Goal: Task Accomplishment & Management: Use online tool/utility

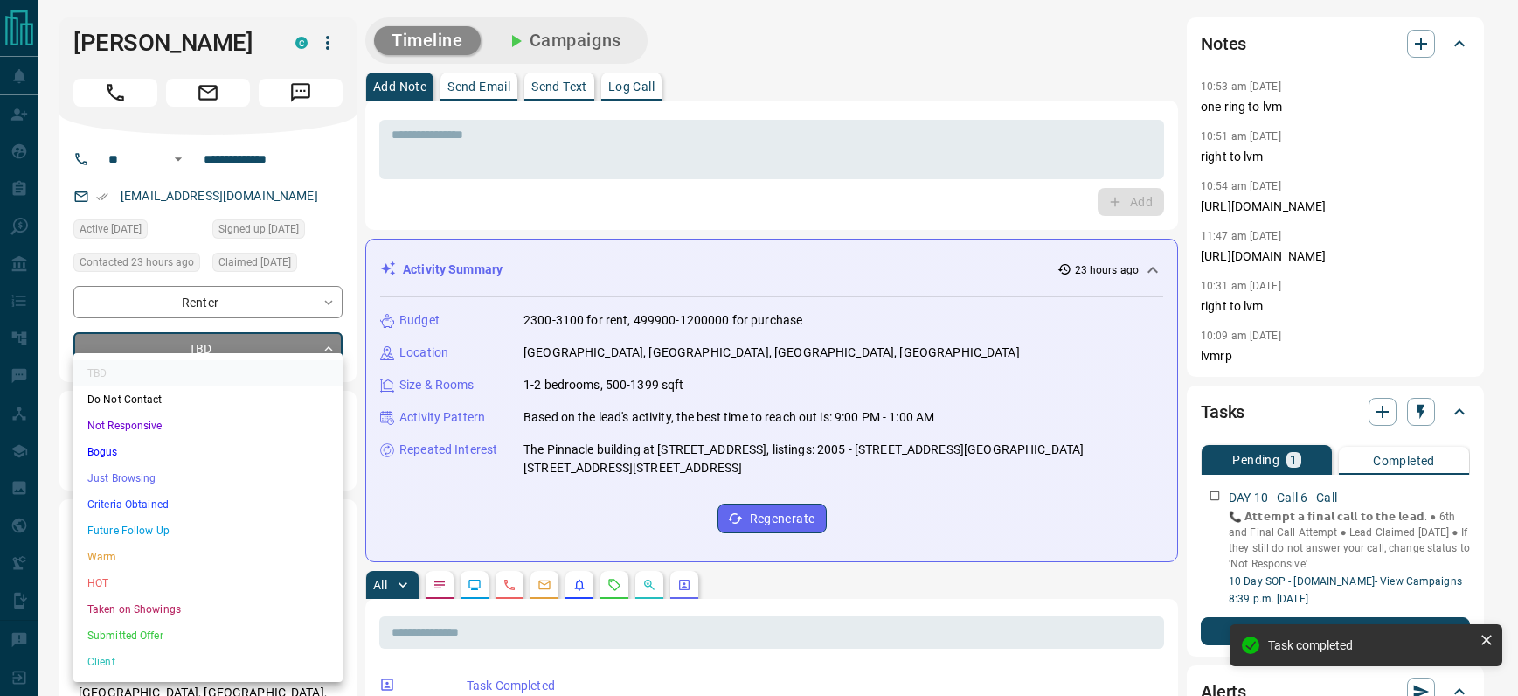
click at [197, 417] on li "Not Responsive" at bounding box center [207, 425] width 269 height 26
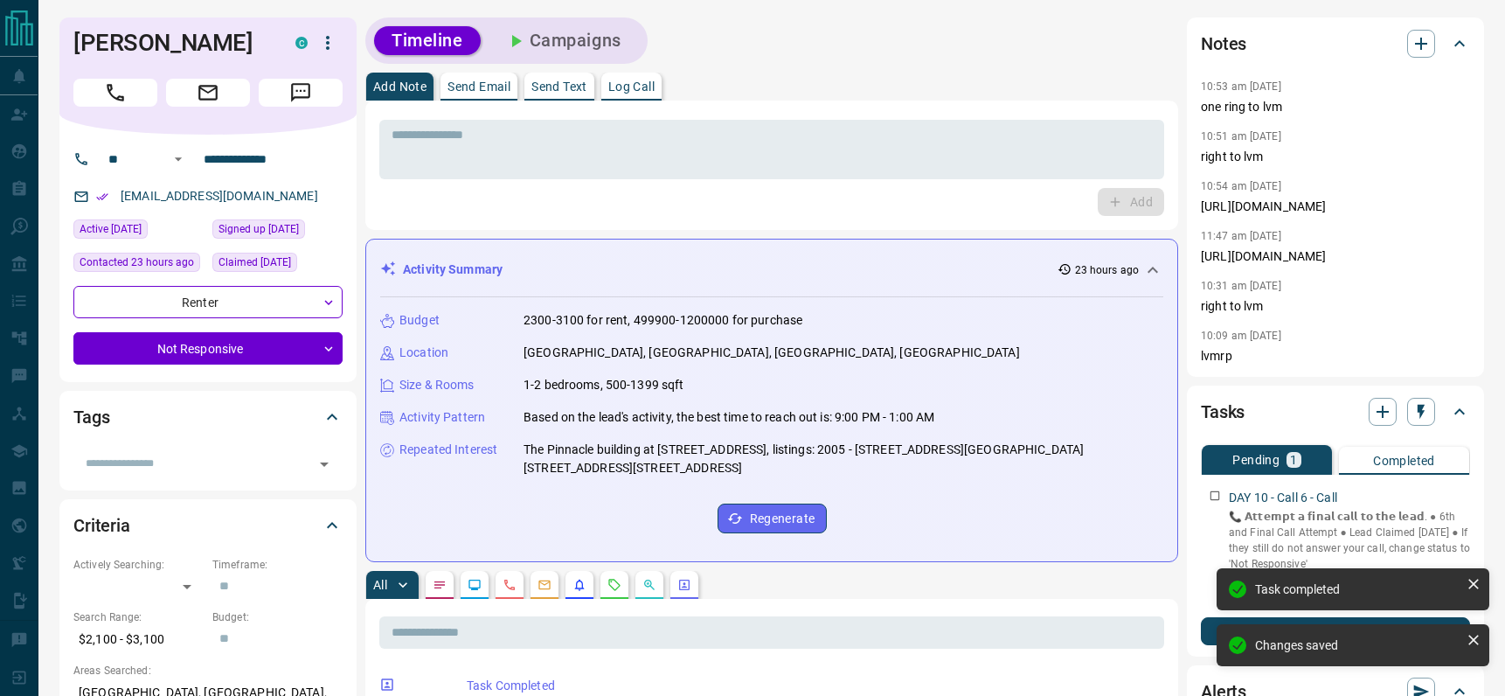
type input "*"
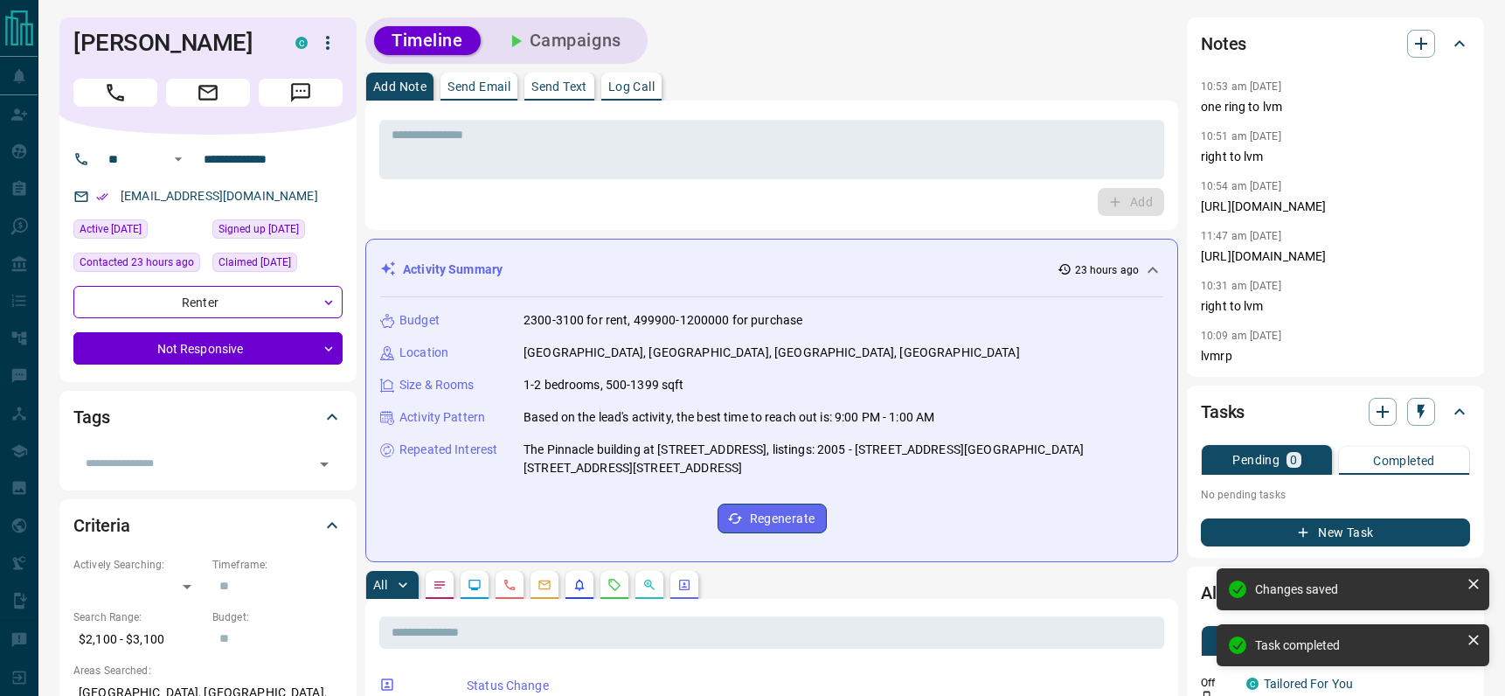
click at [622, 87] on p "Log Call" at bounding box center [631, 86] width 46 height 12
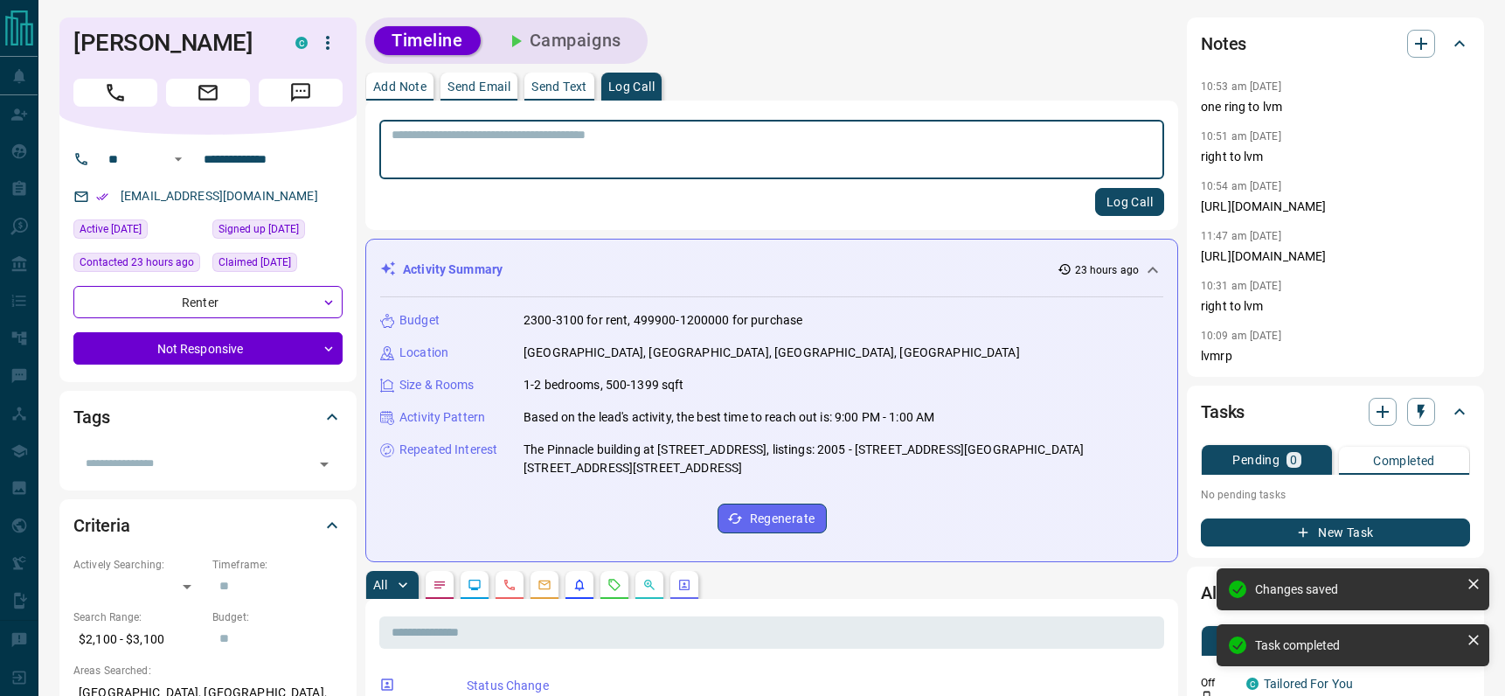
click at [577, 152] on textarea at bounding box center [771, 150] width 760 height 45
type textarea "*"
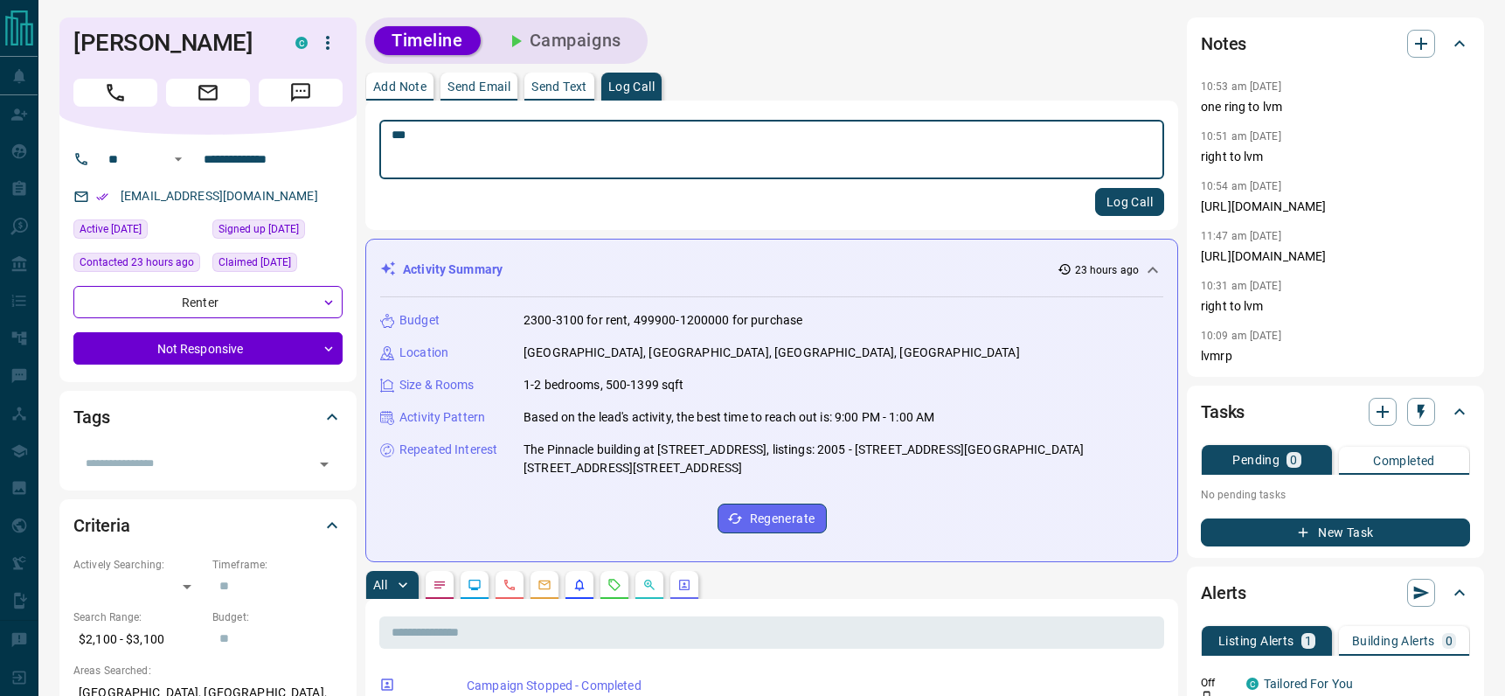
type textarea "***"
click at [1120, 209] on button "Log Call" at bounding box center [1129, 202] width 69 height 28
